Goal: Transaction & Acquisition: Purchase product/service

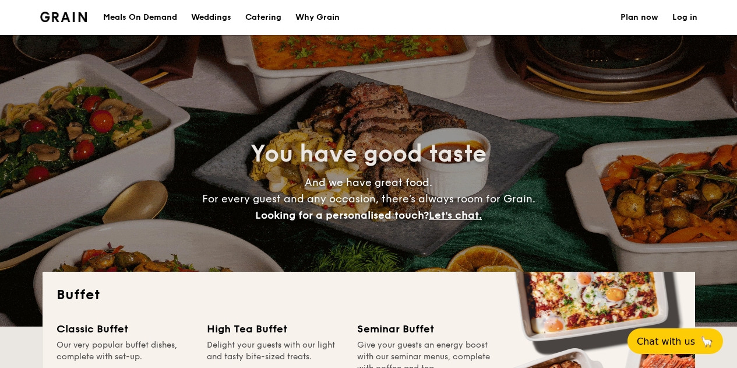
select select
click at [279, 15] on h1 "Catering" at bounding box center [263, 17] width 36 height 35
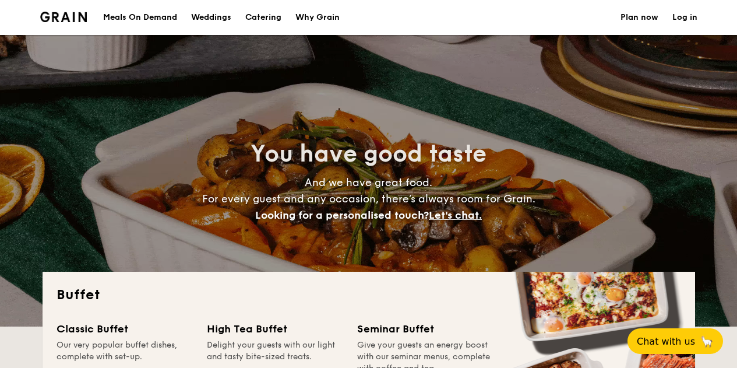
click at [265, 13] on h1 "Catering" at bounding box center [263, 17] width 36 height 35
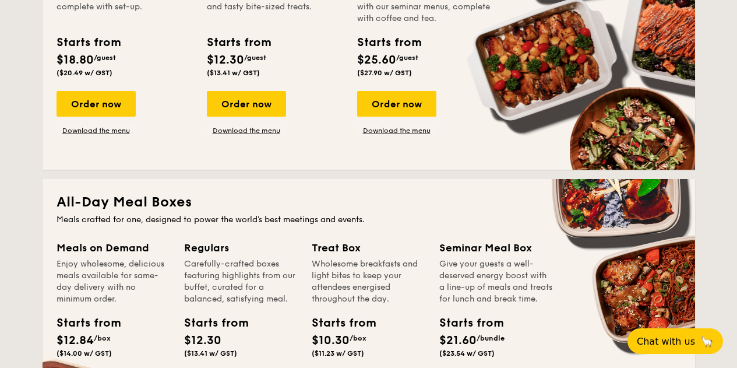
scroll to position [466, 0]
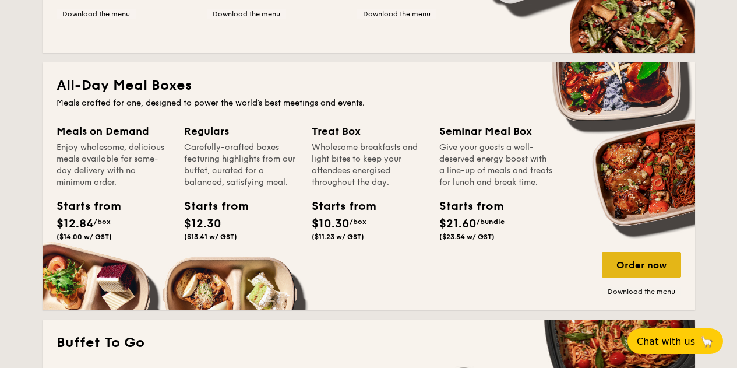
click at [666, 262] on div "Order now" at bounding box center [641, 265] width 79 height 26
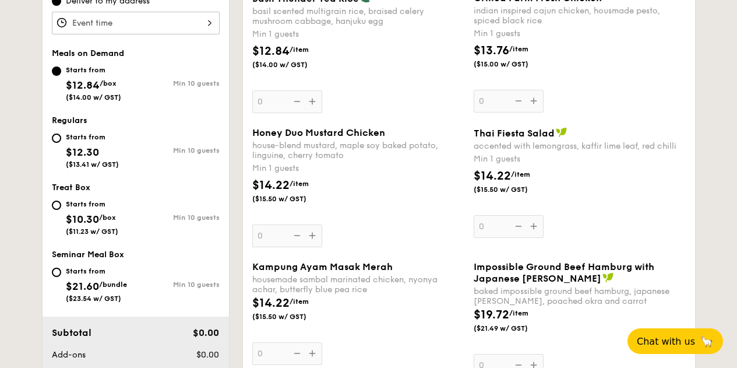
scroll to position [466, 0]
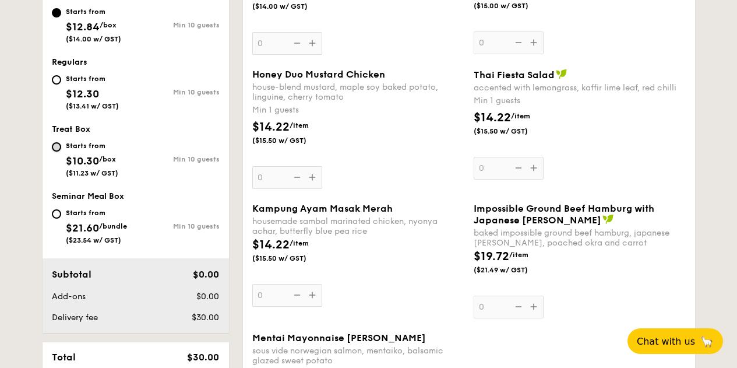
click at [55, 143] on input "Starts from $10.30 /box ($11.23 w/ GST) Min 10 guests" at bounding box center [56, 146] width 9 height 9
radio input "true"
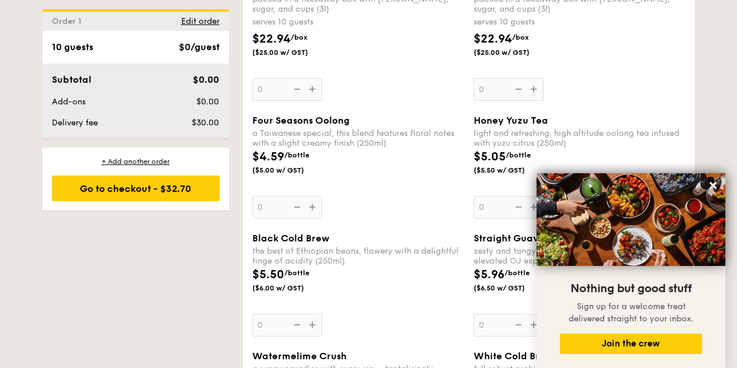
scroll to position [2506, 0]
